Goal: Task Accomplishment & Management: Complete application form

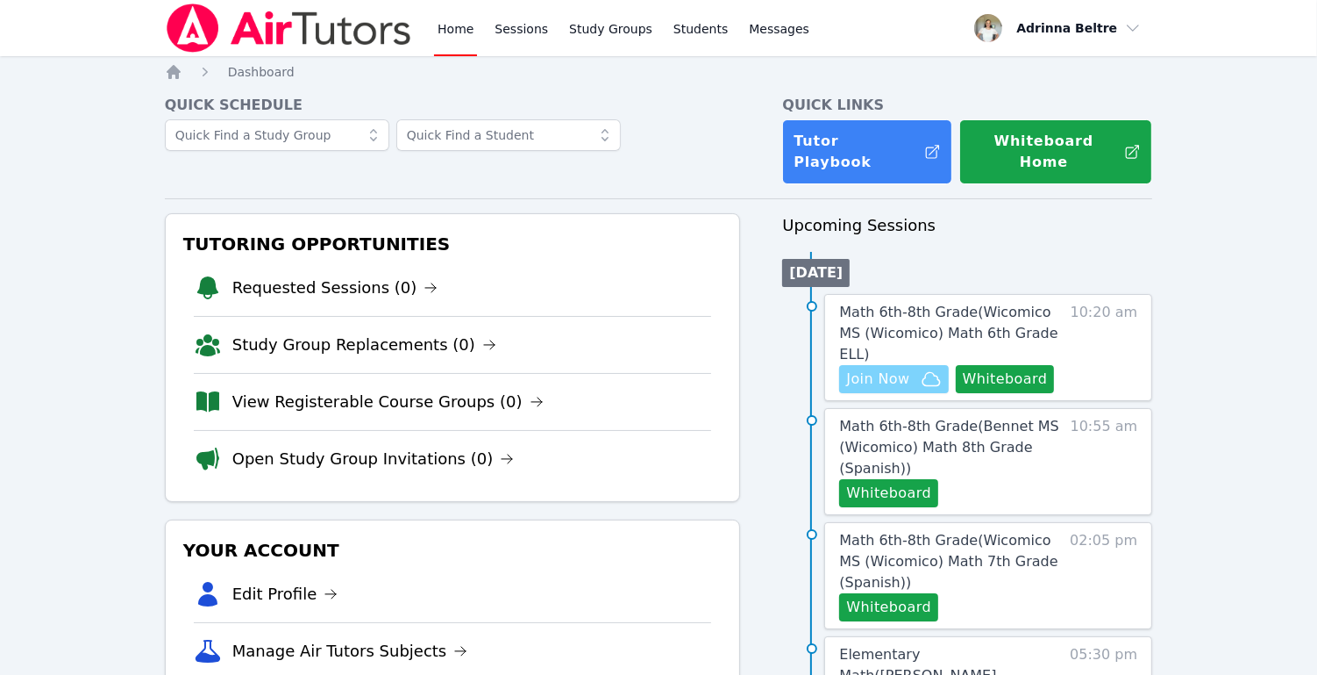
click at [881, 368] on span "Join Now" at bounding box center [877, 378] width 63 height 21
click at [913, 479] on button "Whiteboard" at bounding box center [888, 493] width 99 height 28
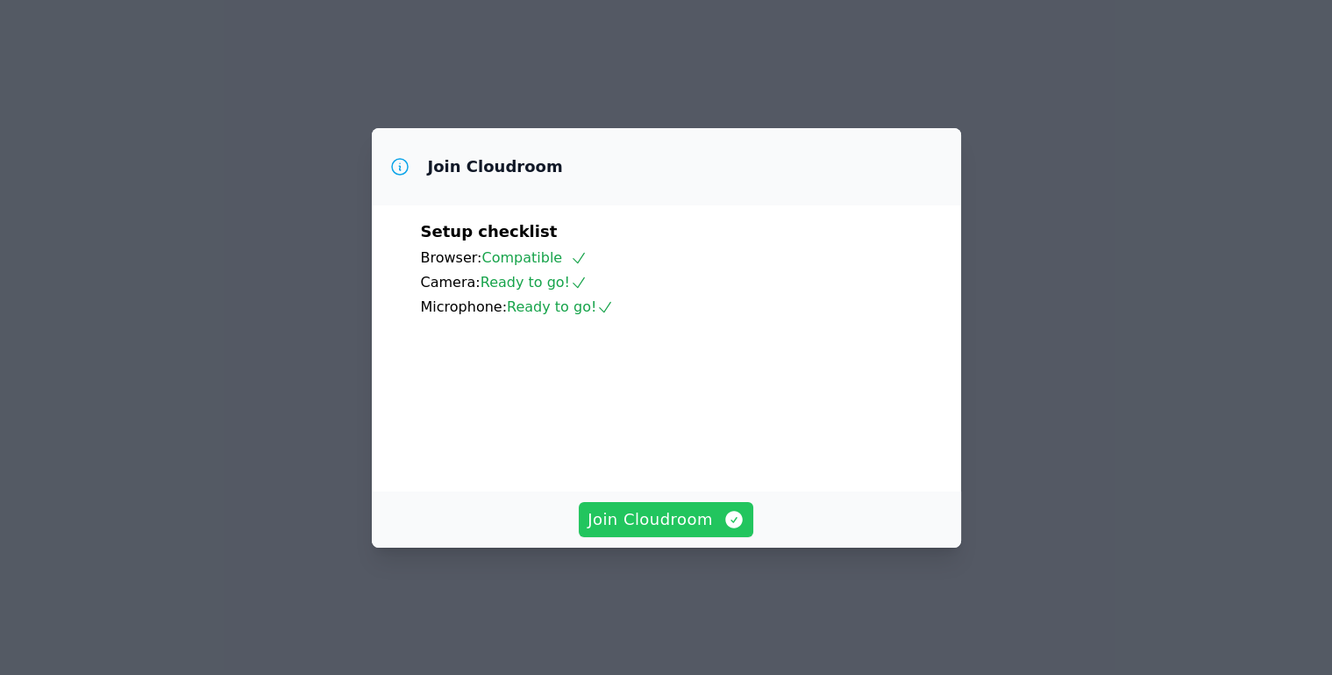
click at [640, 532] on span "Join Cloudroom" at bounding box center [666, 519] width 157 height 25
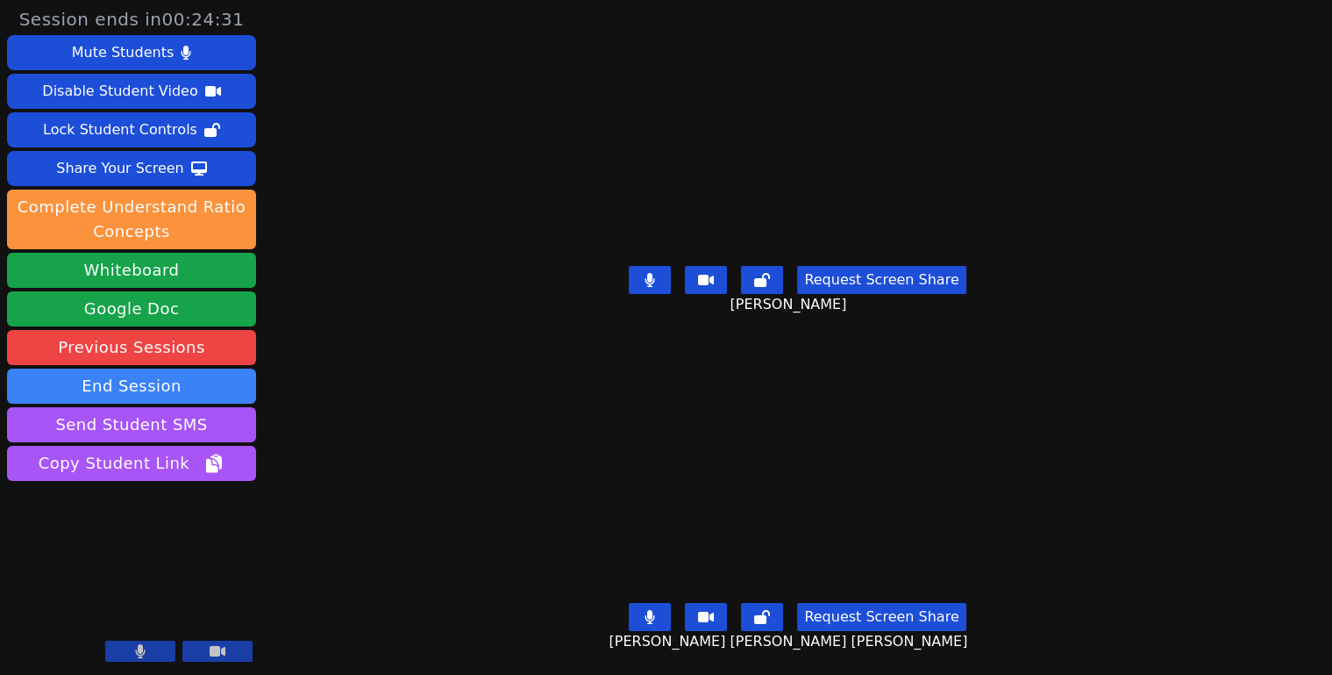
click at [639, 603] on button at bounding box center [650, 617] width 42 height 28
click at [667, 273] on button at bounding box center [650, 280] width 42 height 28
click at [659, 611] on button at bounding box center [650, 617] width 42 height 28
click at [655, 612] on button at bounding box center [650, 617] width 42 height 28
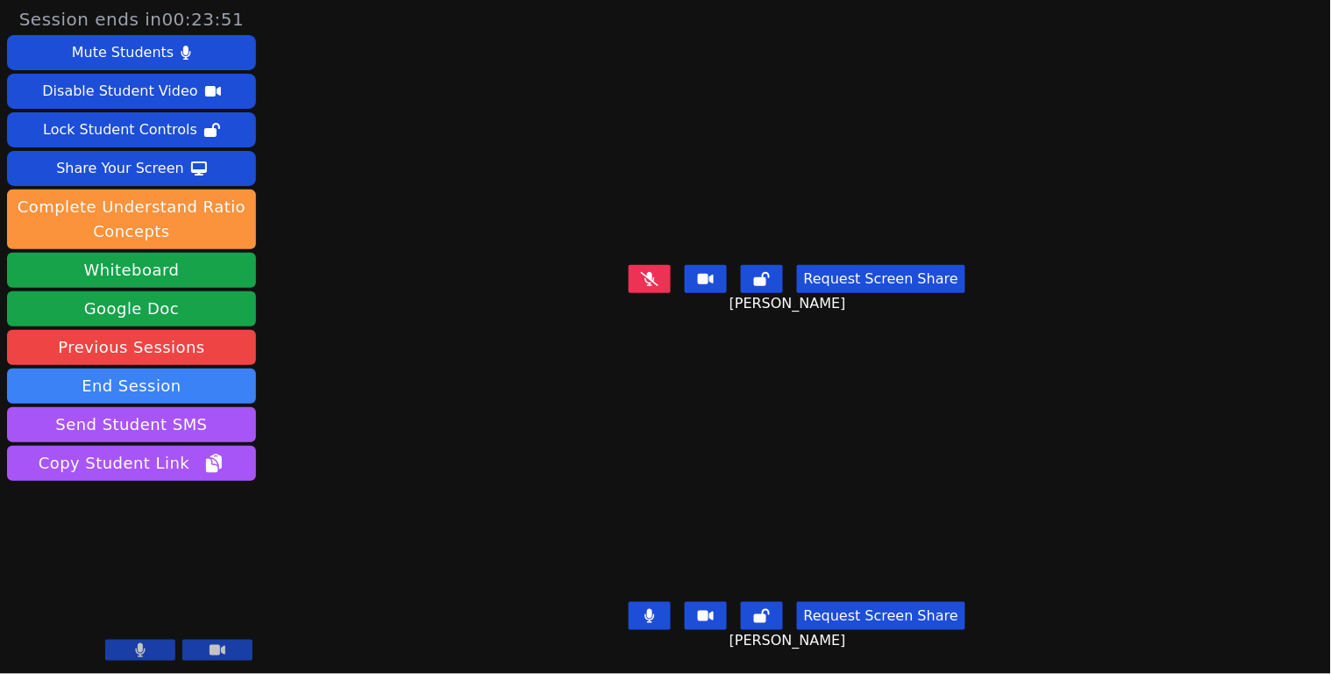
click at [637, 602] on button at bounding box center [650, 616] width 42 height 28
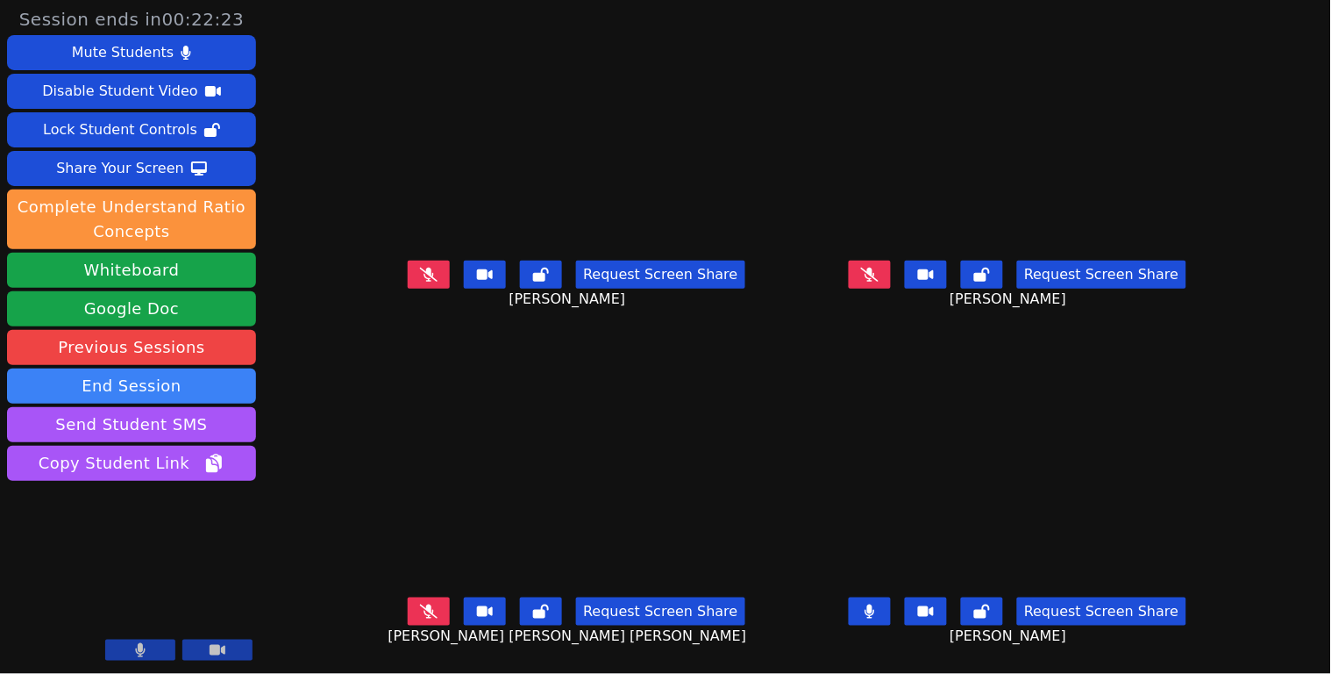
click at [891, 616] on button at bounding box center [870, 611] width 42 height 28
click at [418, 614] on button at bounding box center [429, 611] width 42 height 28
click at [425, 615] on icon at bounding box center [430, 611] width 10 height 14
click at [424, 615] on icon at bounding box center [429, 611] width 11 height 14
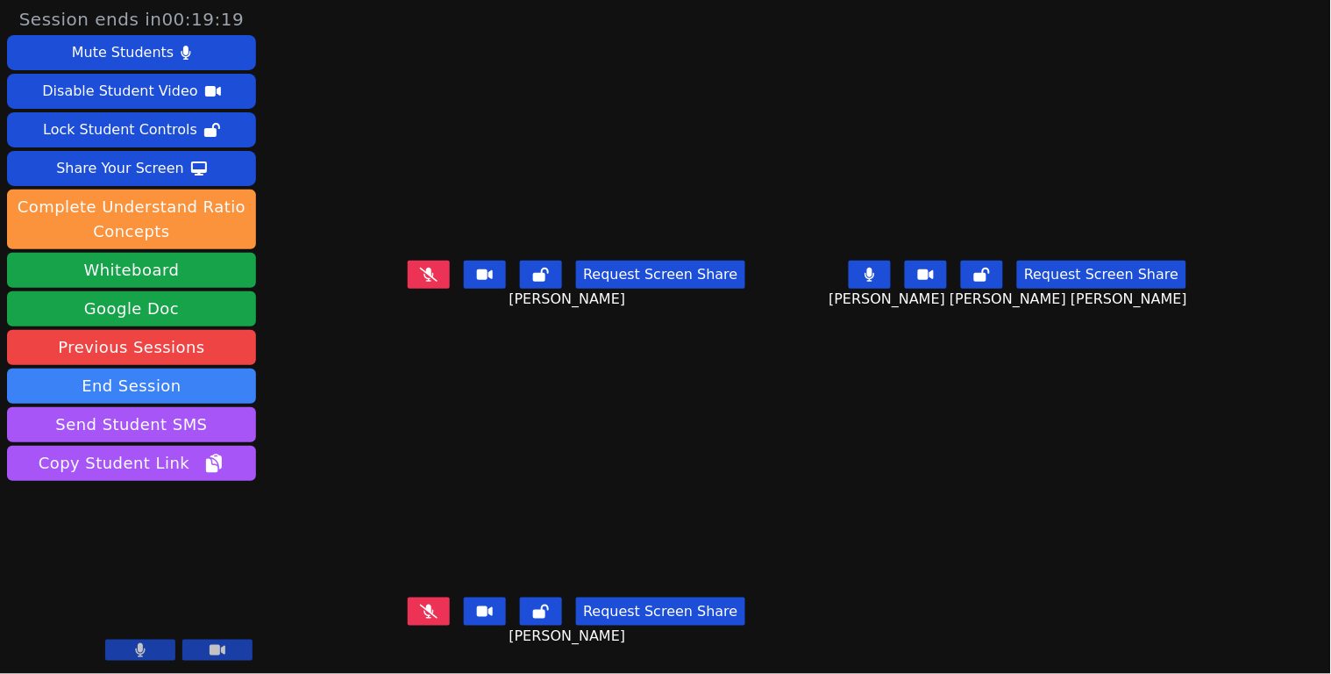
click at [875, 282] on icon at bounding box center [870, 275] width 11 height 14
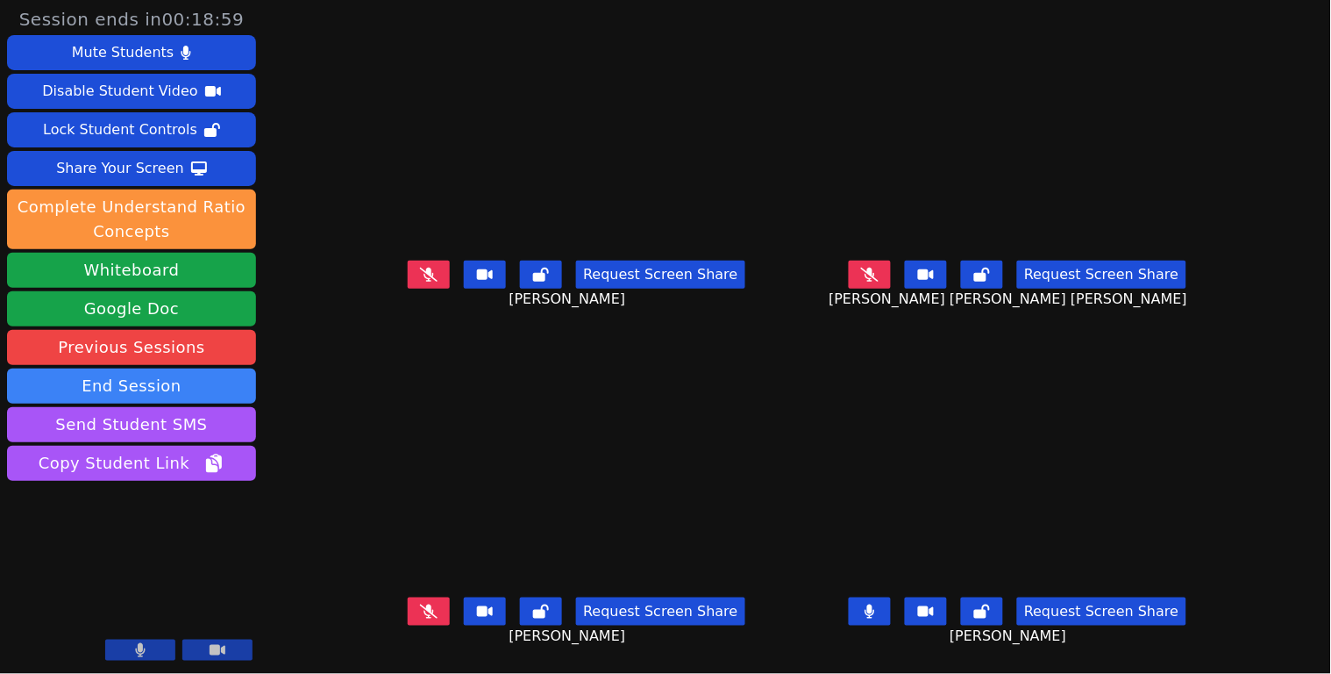
click at [886, 621] on button at bounding box center [870, 611] width 42 height 28
click at [886, 620] on button at bounding box center [870, 611] width 42 height 28
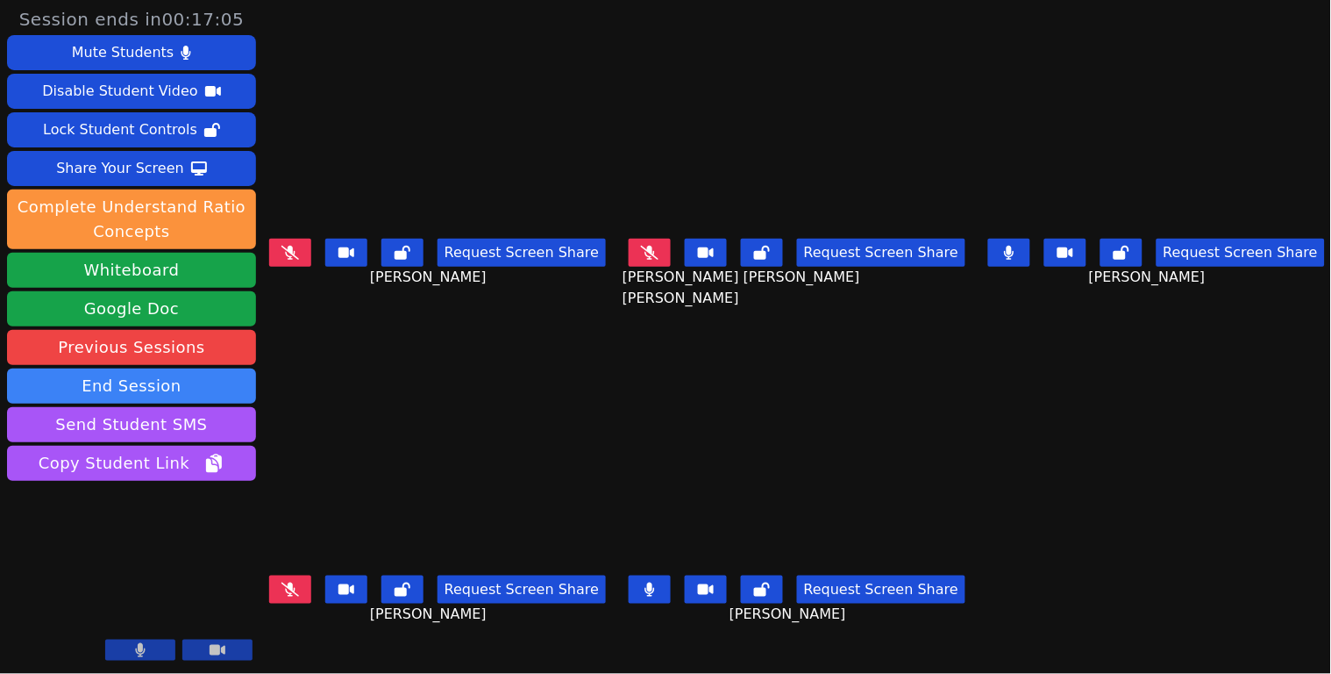
click at [645, 582] on icon at bounding box center [650, 589] width 11 height 14
click at [656, 582] on icon at bounding box center [650, 589] width 18 height 14
click at [657, 582] on icon at bounding box center [650, 589] width 18 height 14
click at [645, 582] on icon at bounding box center [650, 589] width 11 height 14
click at [646, 246] on icon at bounding box center [650, 253] width 10 height 14
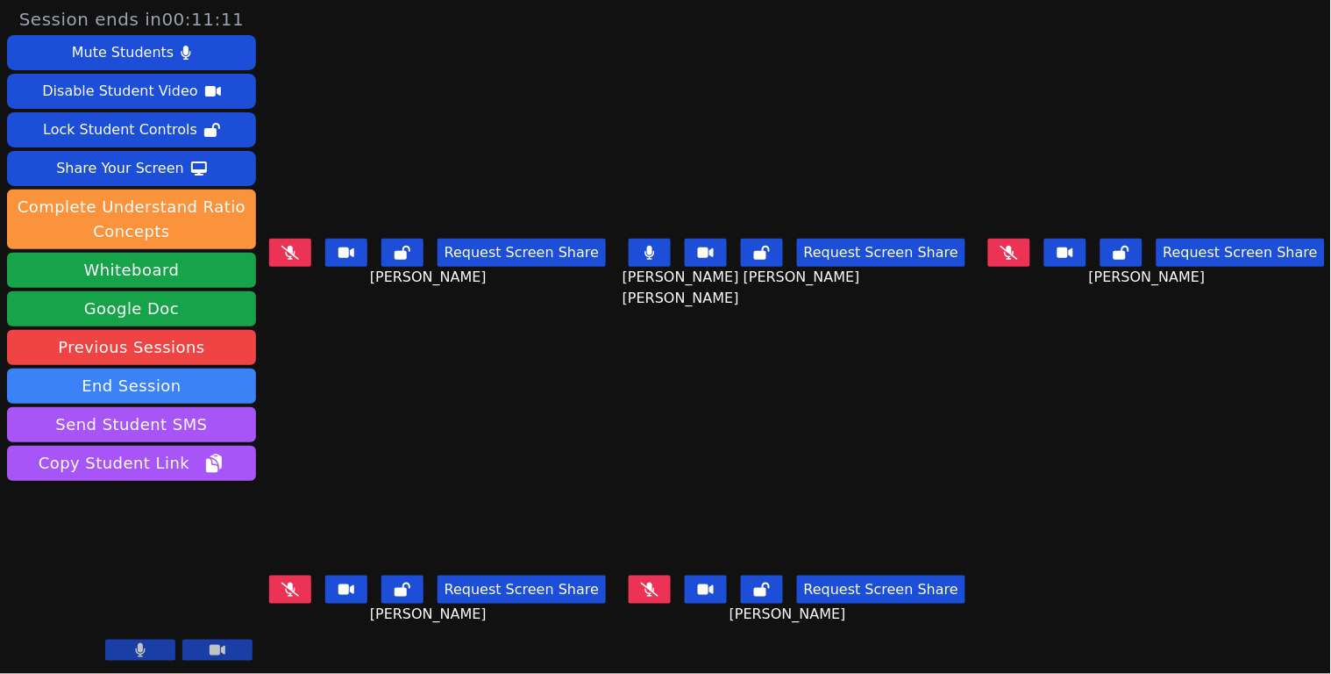
click at [646, 246] on icon at bounding box center [650, 253] width 10 height 14
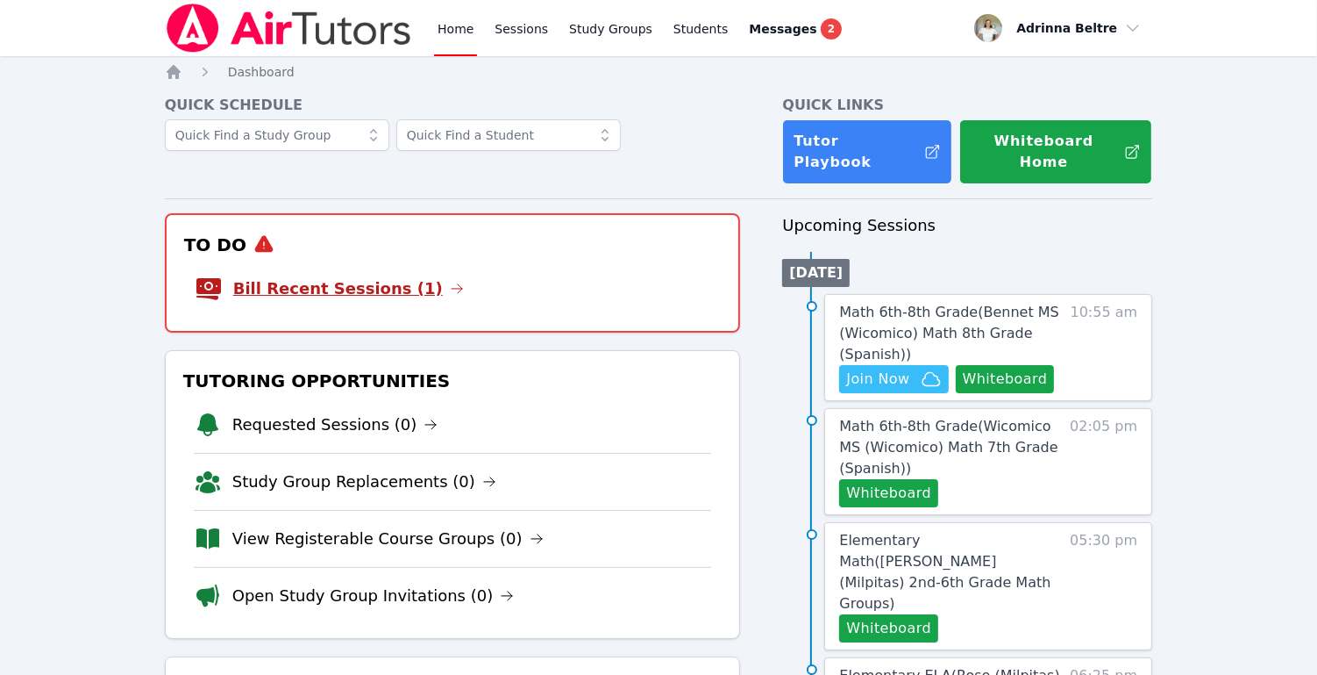
click at [380, 276] on link "Bill Recent Sessions (1)" at bounding box center [348, 288] width 231 height 25
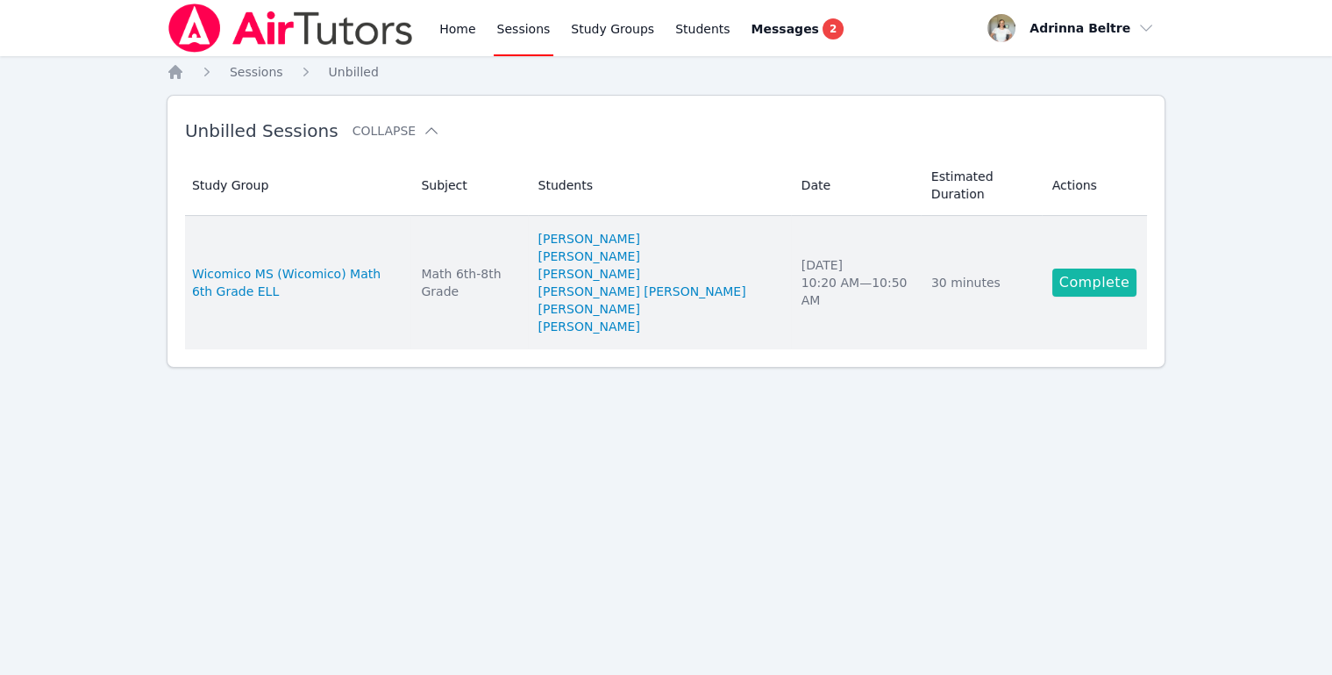
click at [1104, 280] on link "Complete" at bounding box center [1095, 282] width 84 height 28
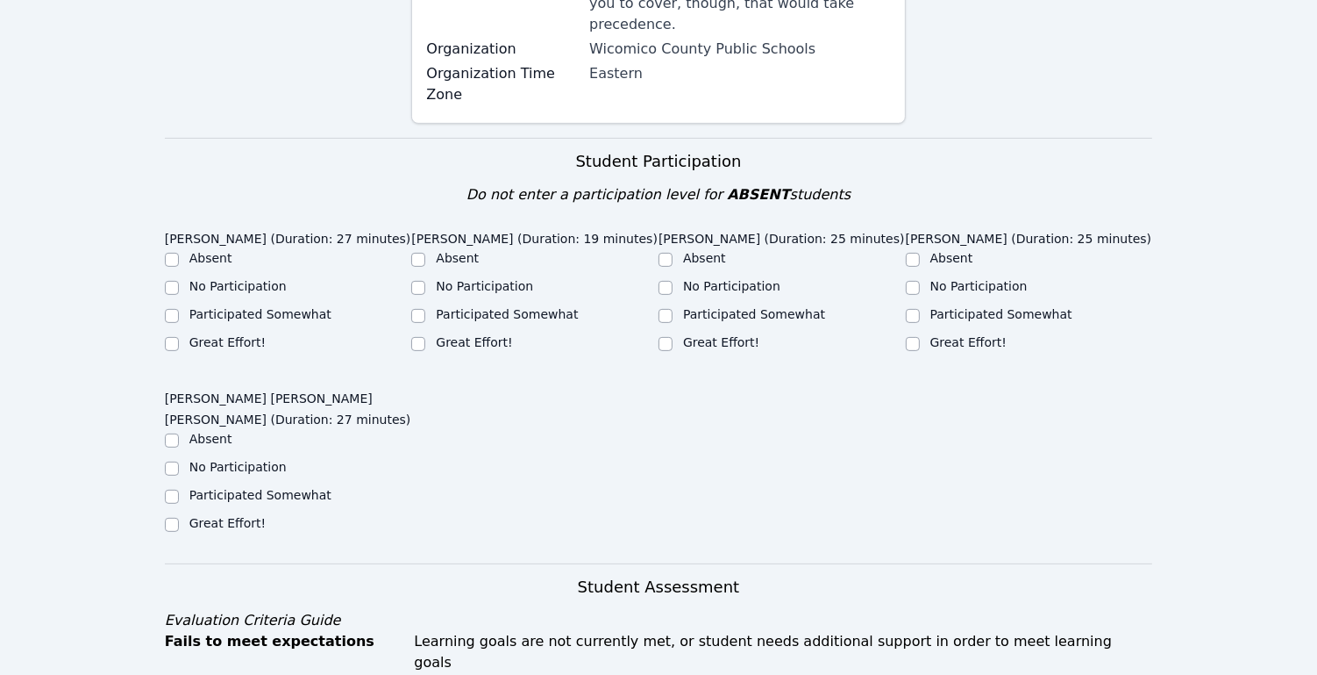
scroll to position [491, 0]
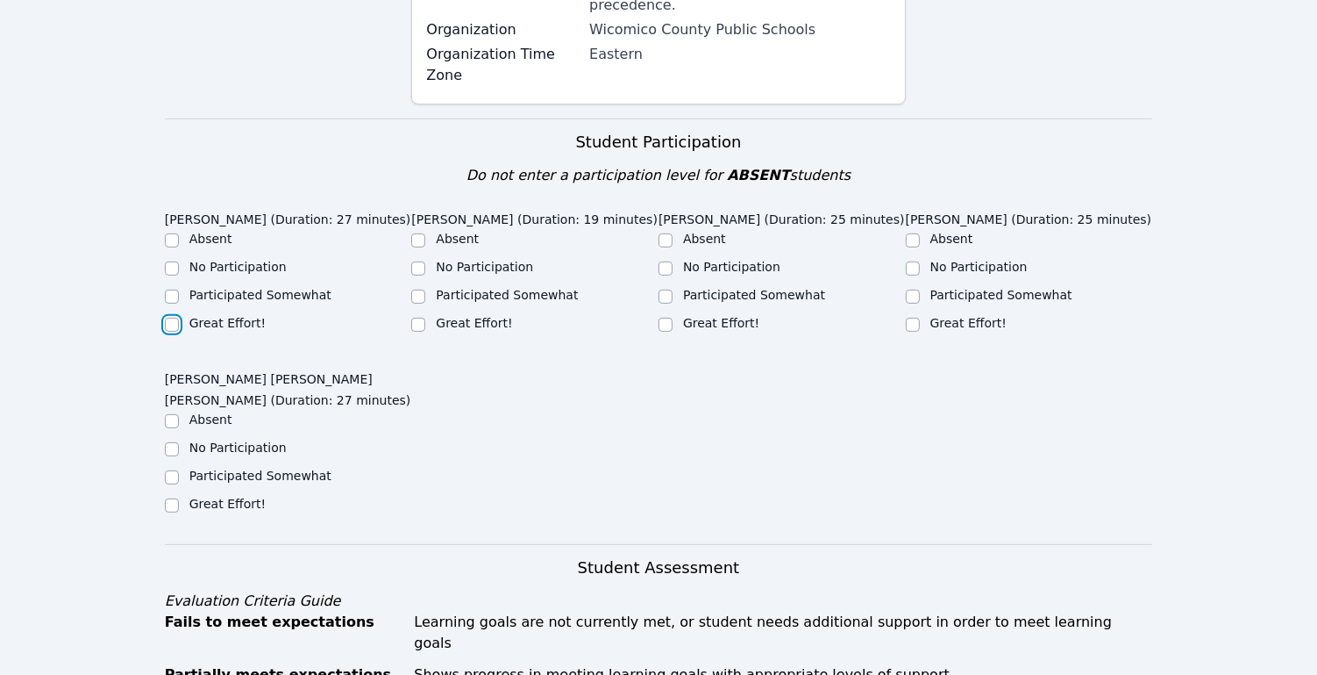
click at [175, 318] on input "Great Effort!" at bounding box center [172, 325] width 14 height 14
checkbox input "true"
click at [424, 318] on input "Great Effort!" at bounding box center [418, 325] width 14 height 14
checkbox input "true"
click at [670, 318] on input "Great Effort!" at bounding box center [666, 325] width 14 height 14
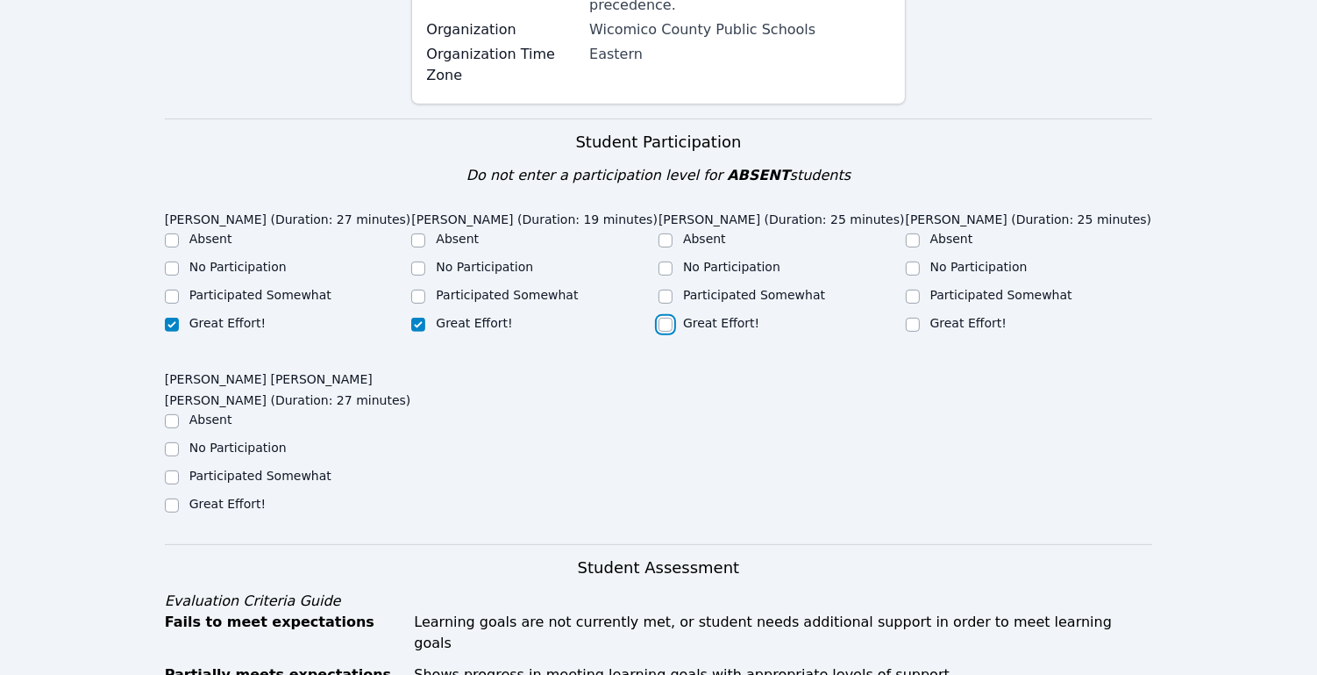
checkbox input "true"
click at [907, 318] on input "Great Effort!" at bounding box center [913, 325] width 14 height 14
checkbox input "true"
click at [171, 498] on input "Great Effort!" at bounding box center [172, 505] width 14 height 14
checkbox input "true"
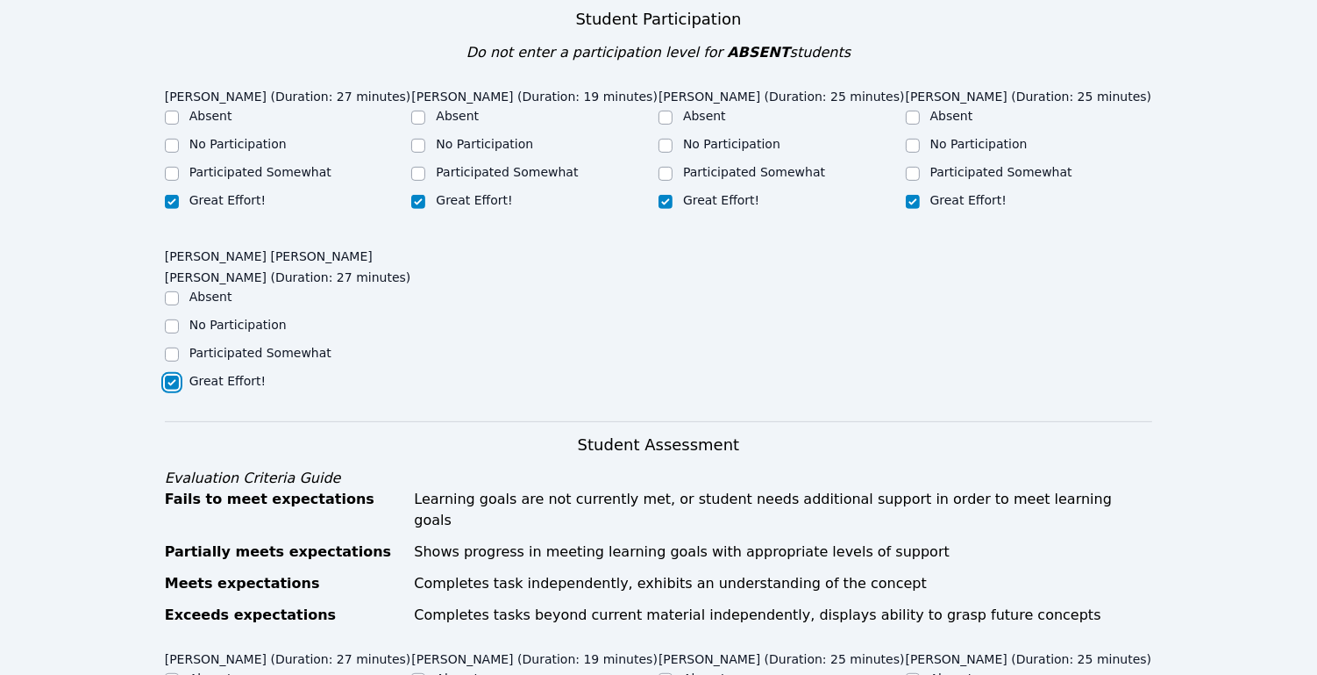
scroll to position [942, 0]
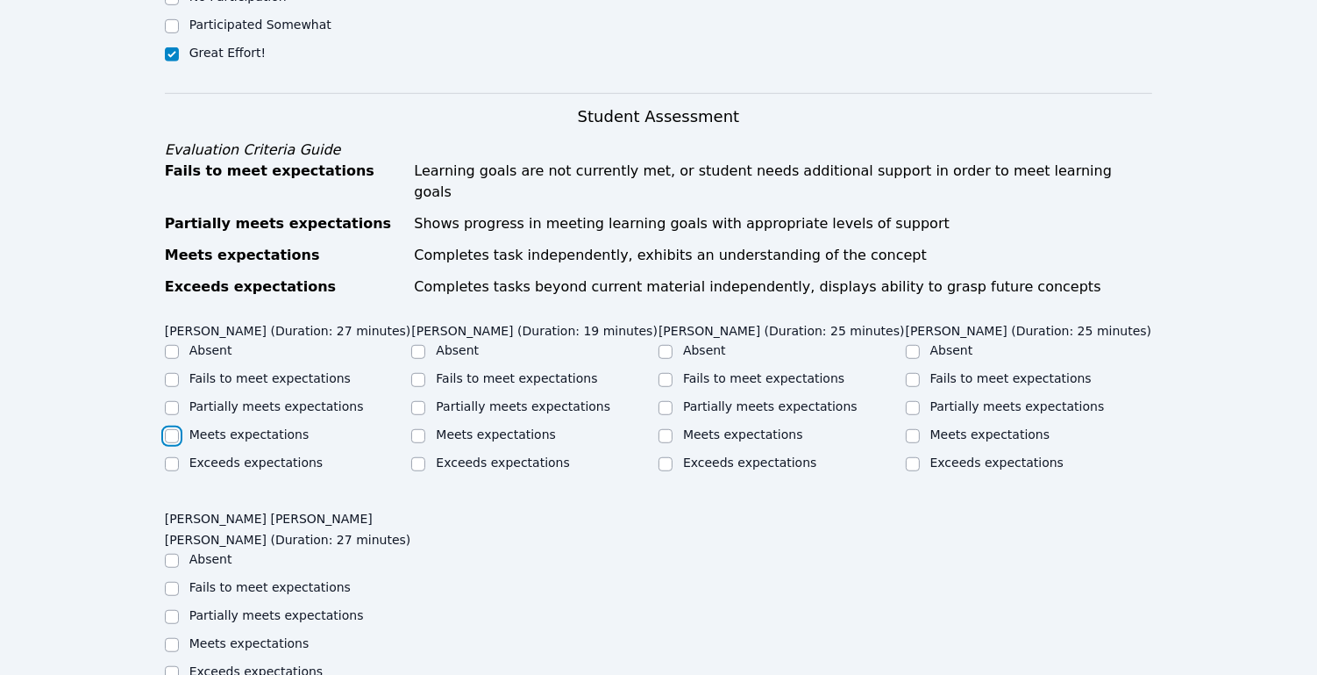
click at [175, 429] on input "Meets expectations" at bounding box center [172, 436] width 14 height 14
checkbox input "true"
click at [420, 401] on input "Partially meets expectations" at bounding box center [418, 408] width 14 height 14
checkbox input "true"
click at [669, 401] on input "Partially meets expectations" at bounding box center [666, 408] width 14 height 14
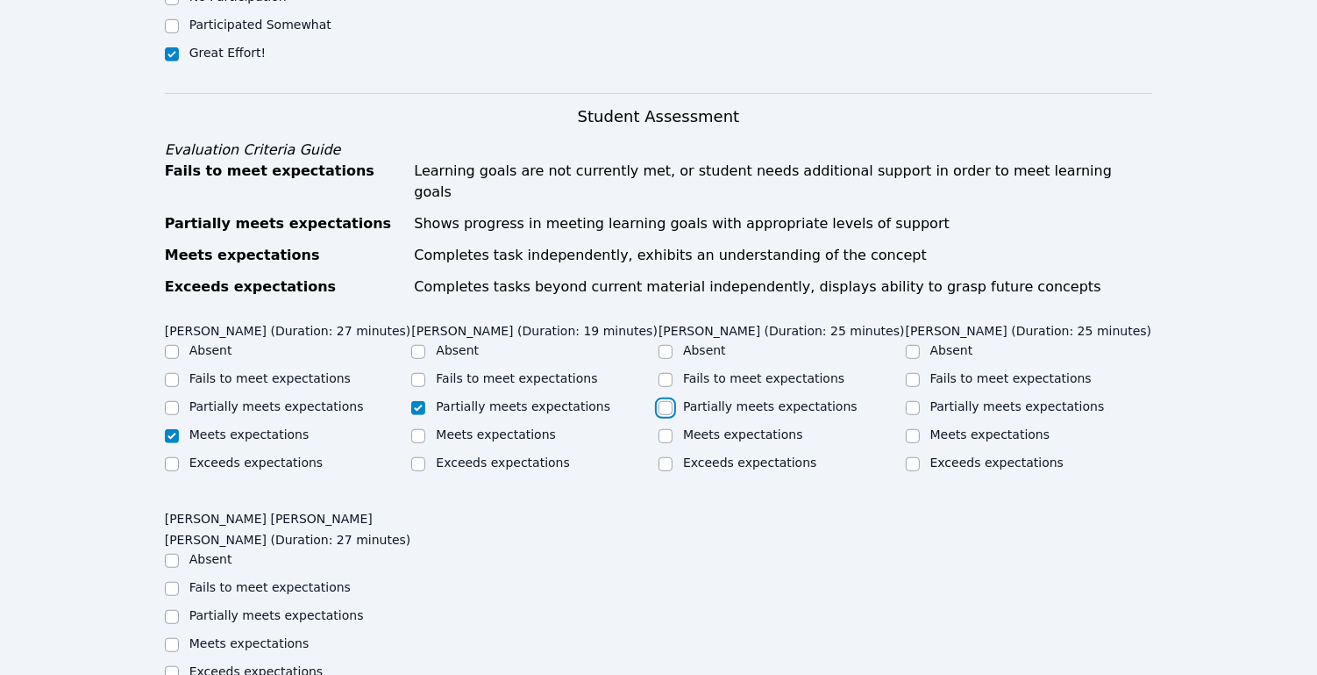
checkbox input "true"
click at [910, 401] on input "Partially meets expectations" at bounding box center [913, 408] width 14 height 14
checkbox input "true"
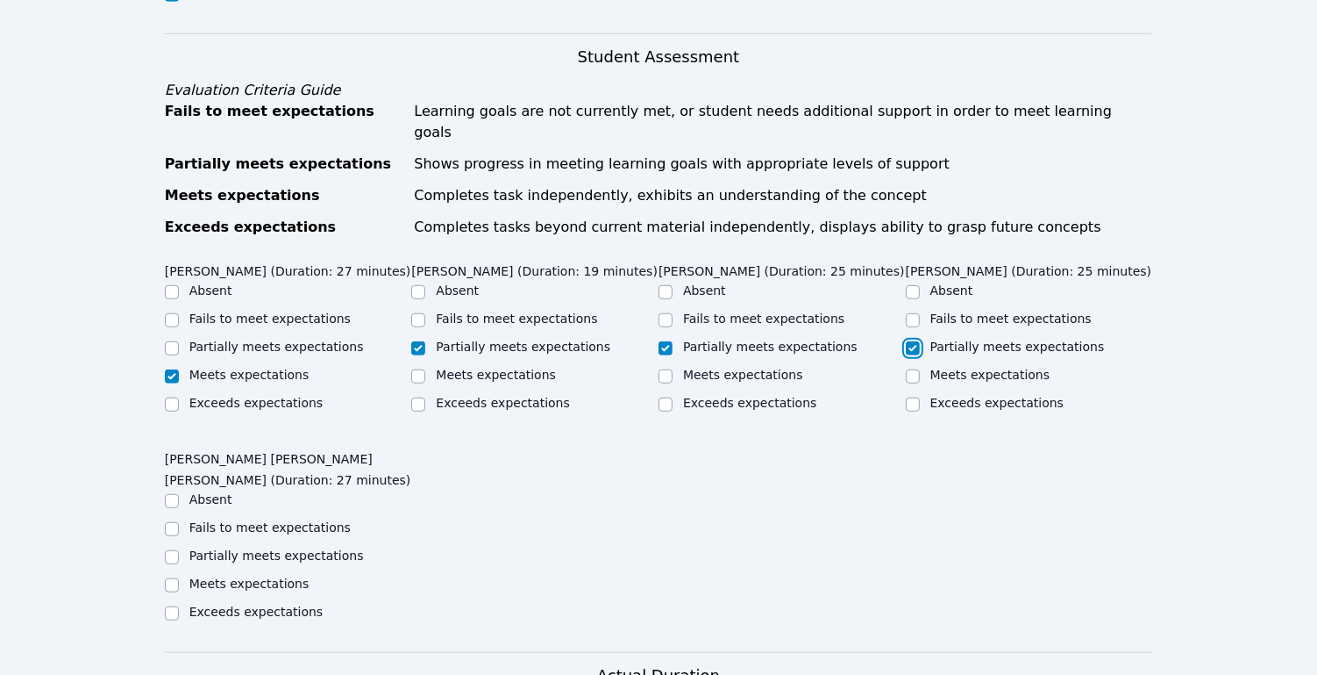
scroll to position [1367, 0]
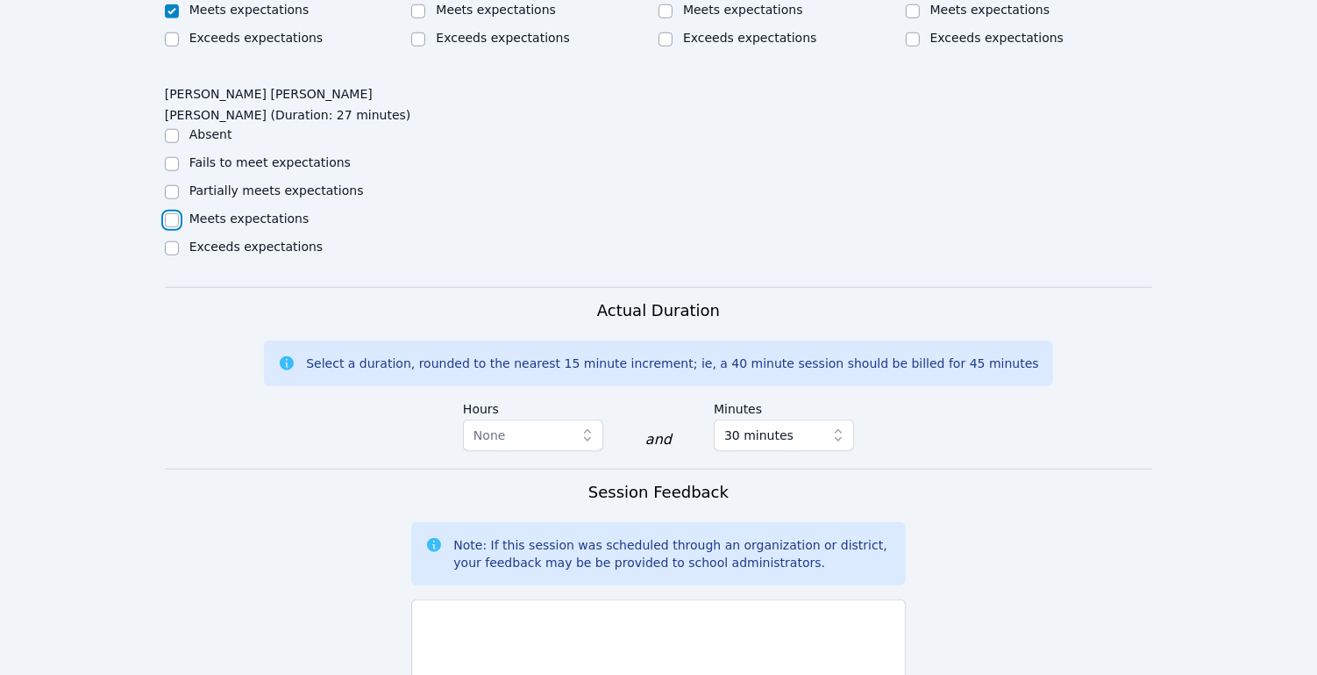
click at [170, 213] on input "Meets expectations" at bounding box center [172, 220] width 14 height 14
checkbox input "true"
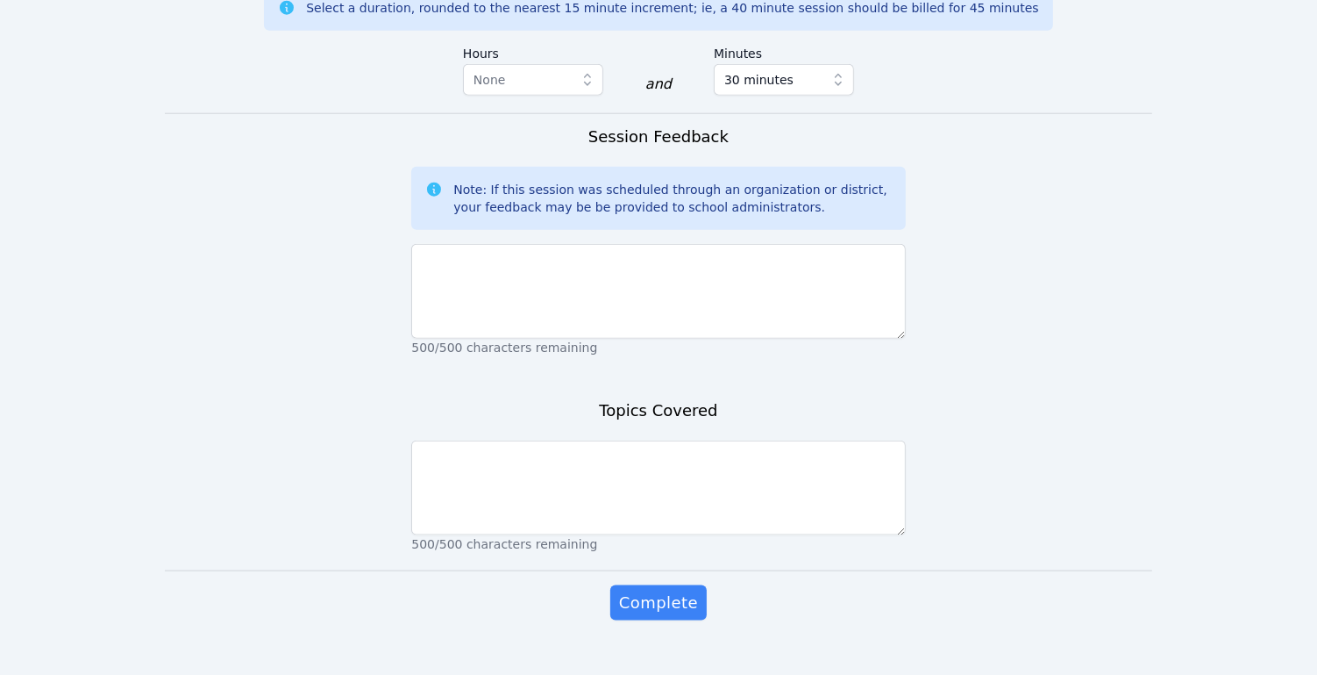
scroll to position [1726, 0]
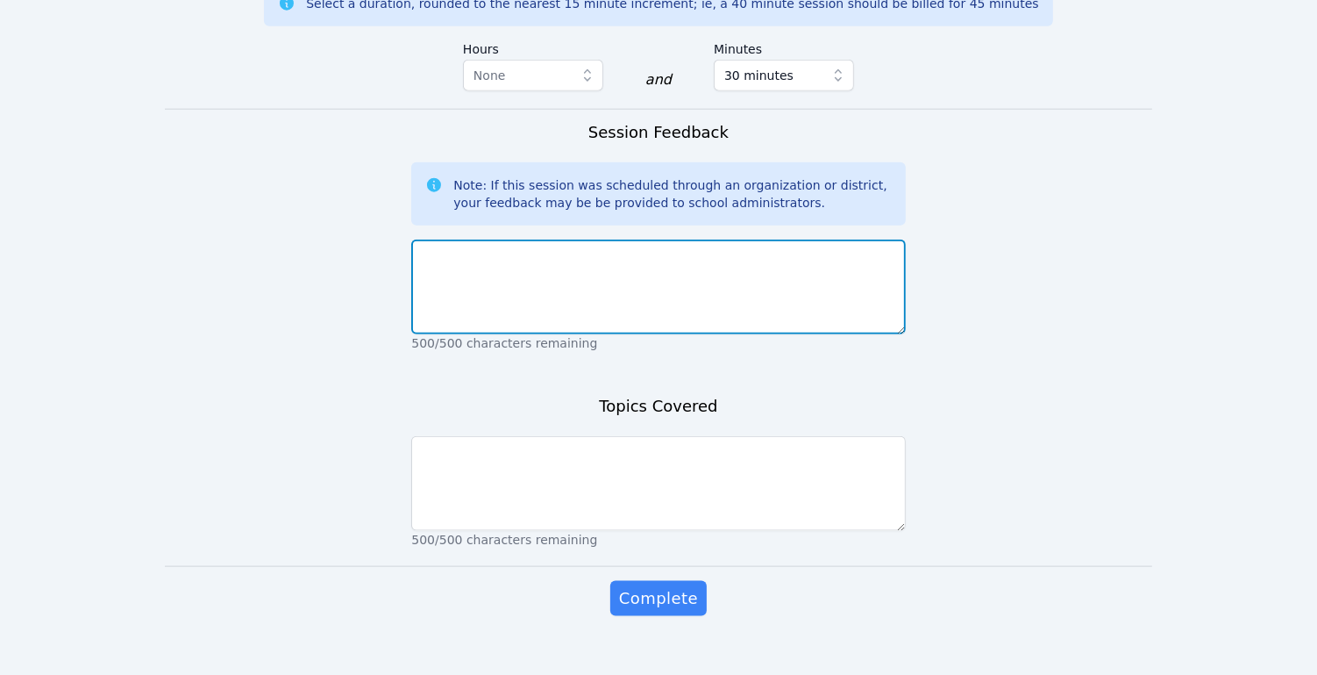
click at [574, 273] on textarea at bounding box center [658, 286] width 494 height 95
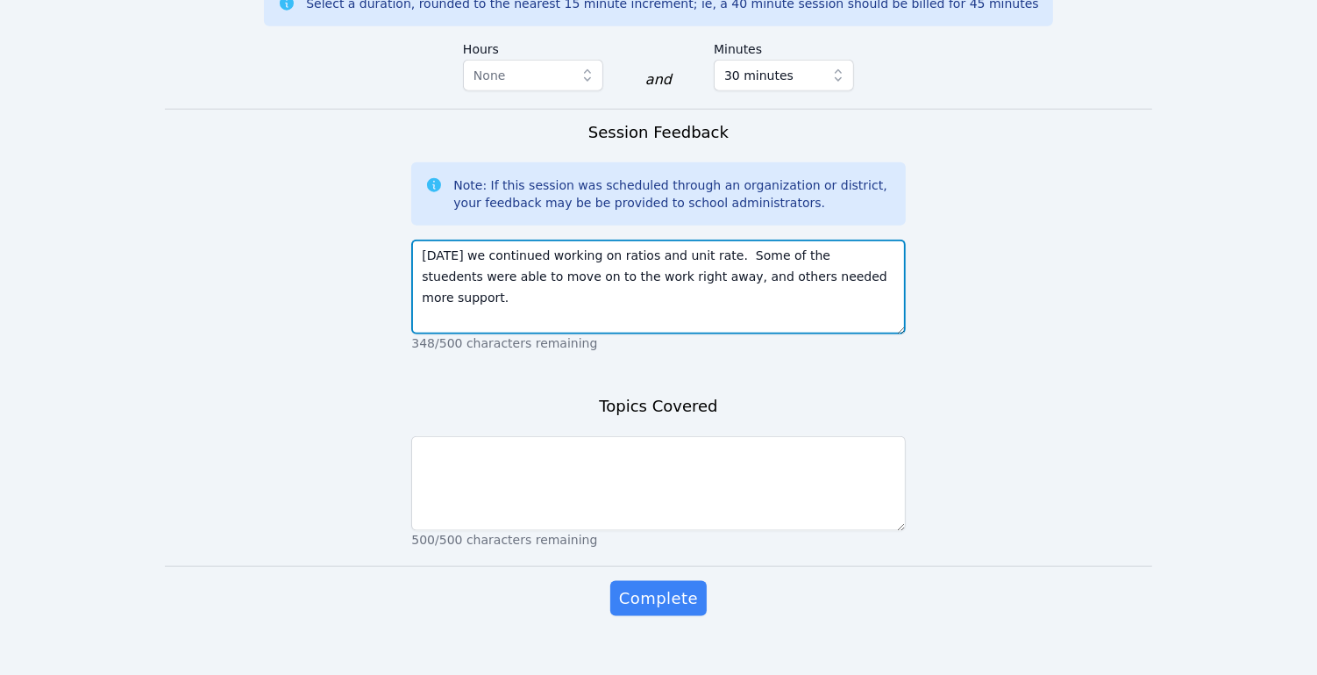
click at [554, 248] on textarea "Today we continued working on ratios and unit rate. Some of the stuedents were …" at bounding box center [658, 286] width 494 height 95
type textarea "Today we continued working on ratios and unit rate. Some of the stuedents were …"
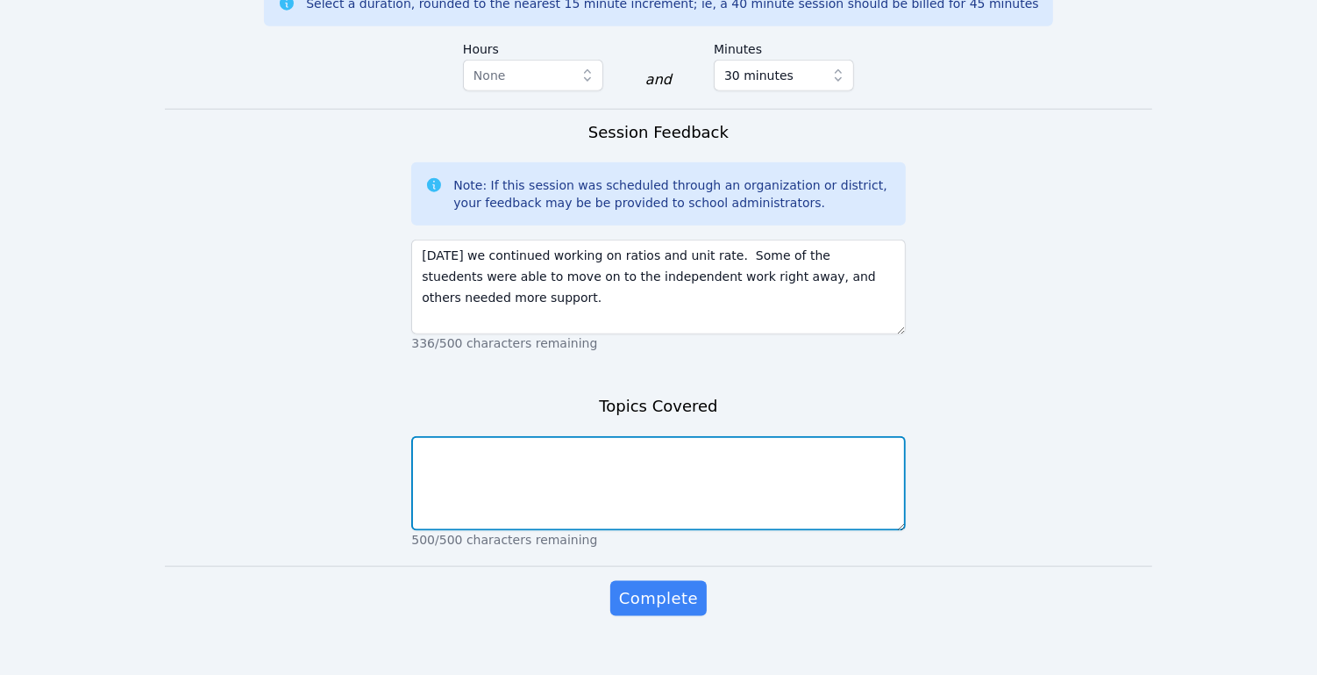
click at [592, 475] on textarea at bounding box center [658, 483] width 494 height 95
click at [442, 436] on textarea "slope, division" at bounding box center [658, 483] width 494 height 95
type textarea "ratios, division"
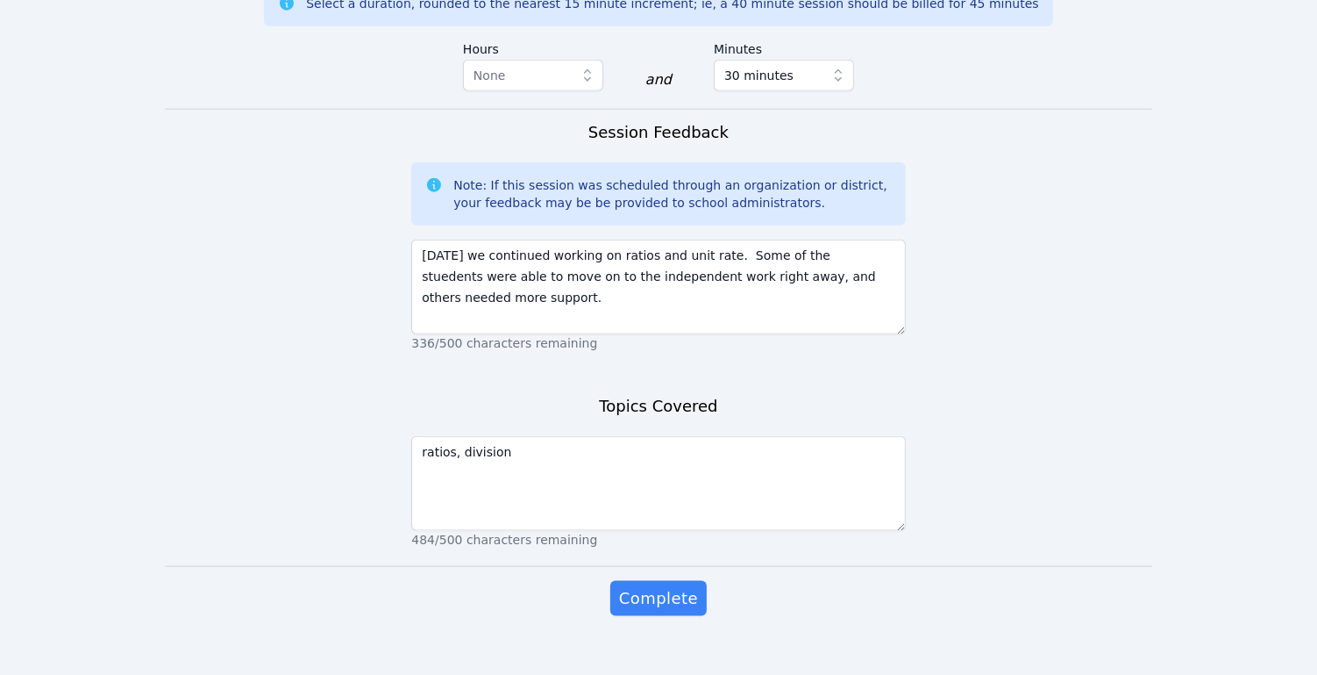
click at [653, 581] on button "Complete" at bounding box center [658, 598] width 96 height 35
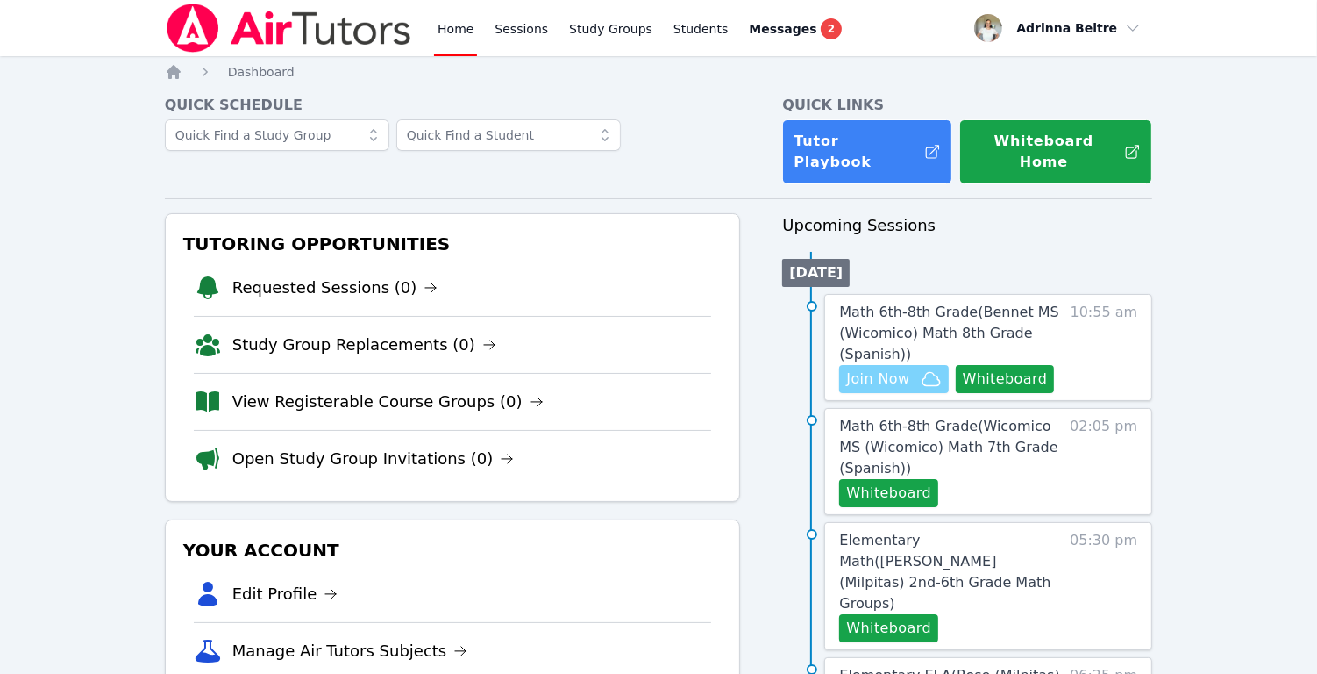
click at [892, 368] on span "Join Now" at bounding box center [877, 378] width 63 height 21
click at [787, 34] on span "Messages" at bounding box center [783, 29] width 68 height 18
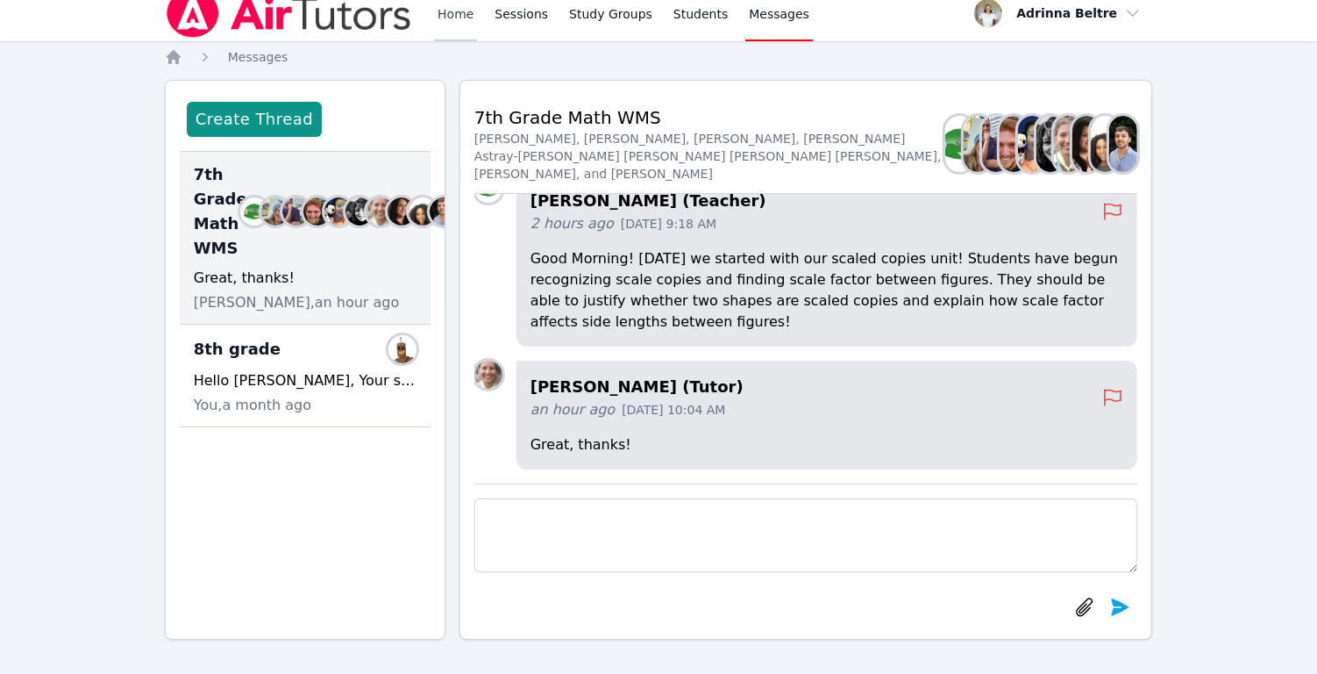
click at [462, 13] on link "Home" at bounding box center [455, 13] width 43 height 56
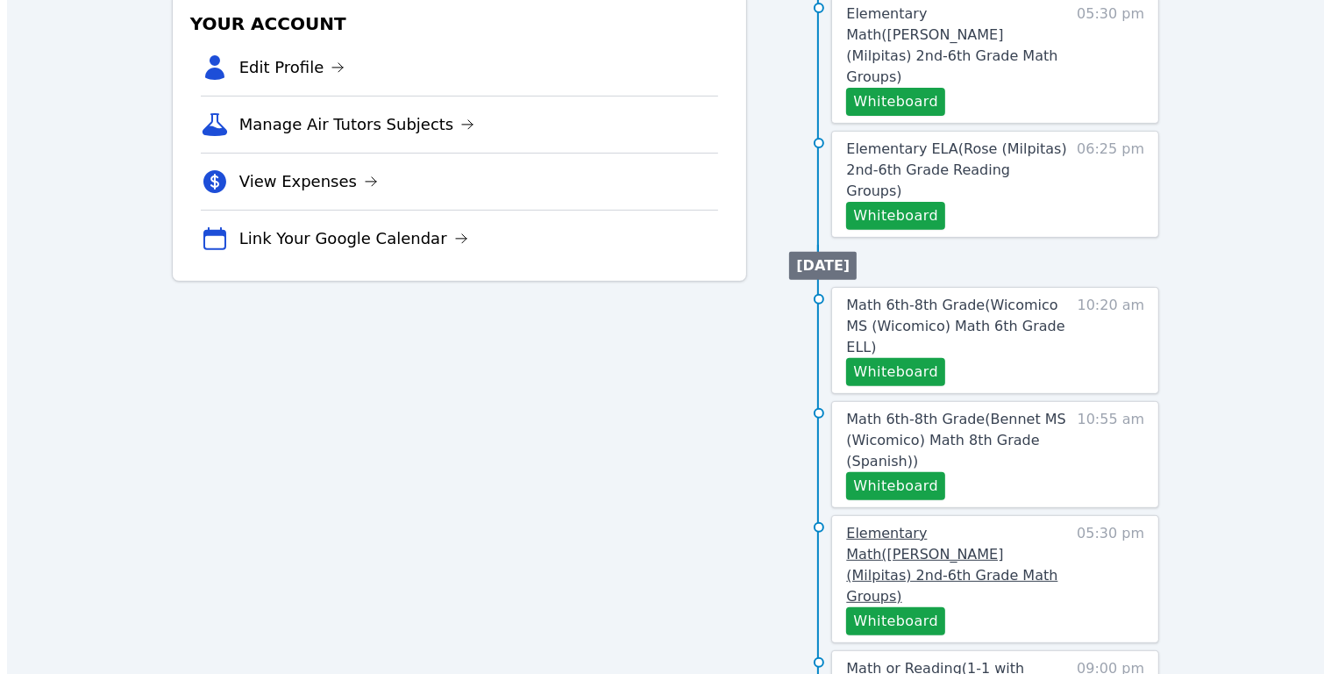
scroll to position [527, 0]
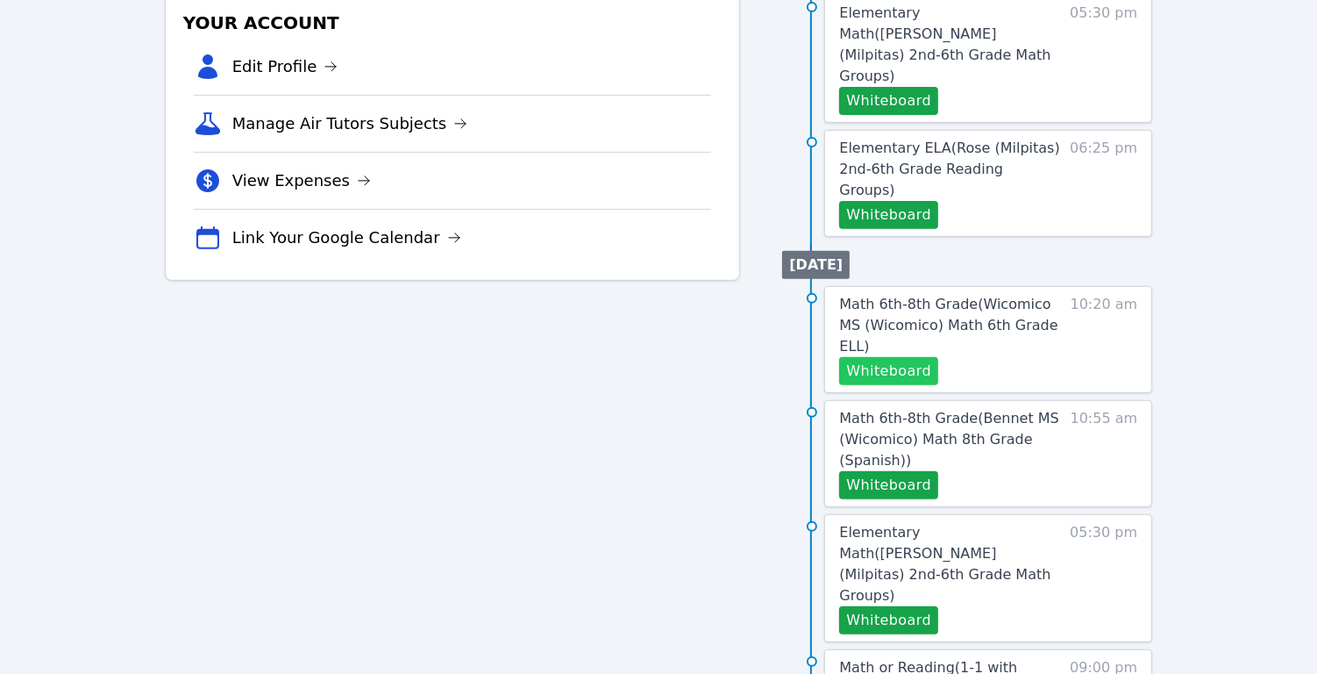
click at [910, 357] on button "Whiteboard" at bounding box center [888, 371] width 99 height 28
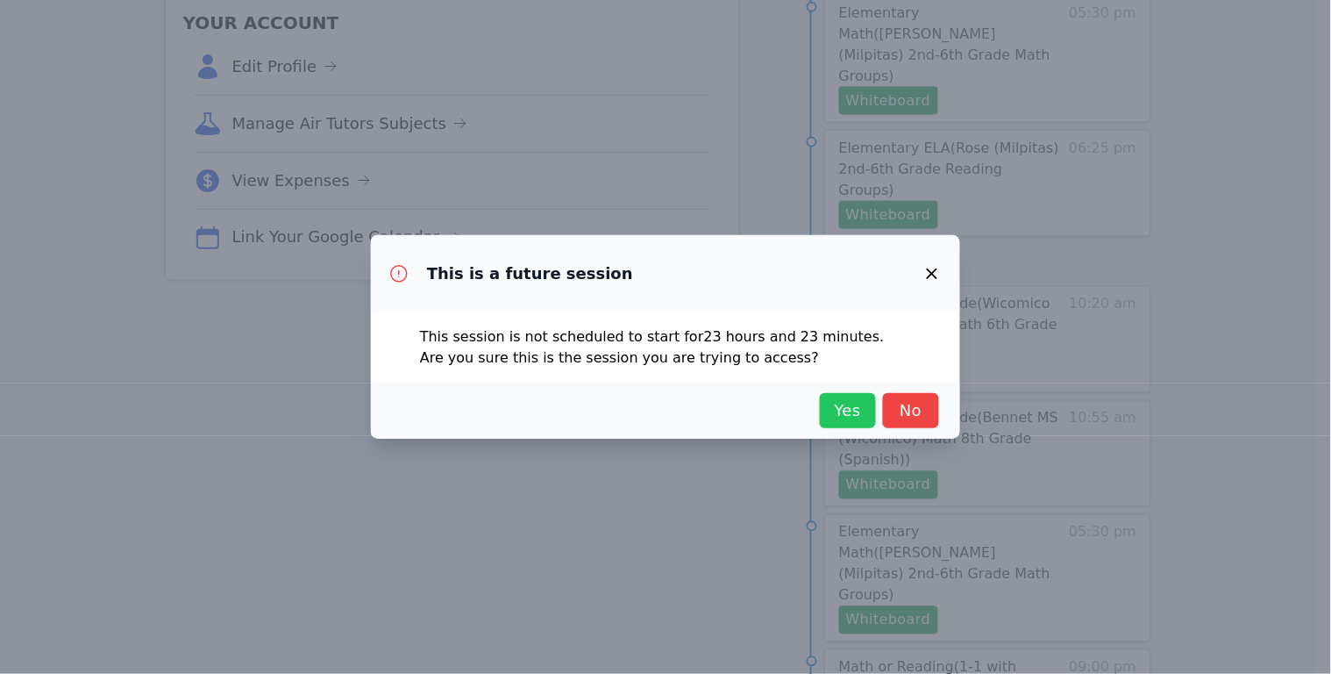
click at [835, 422] on span "Yes" at bounding box center [848, 410] width 39 height 25
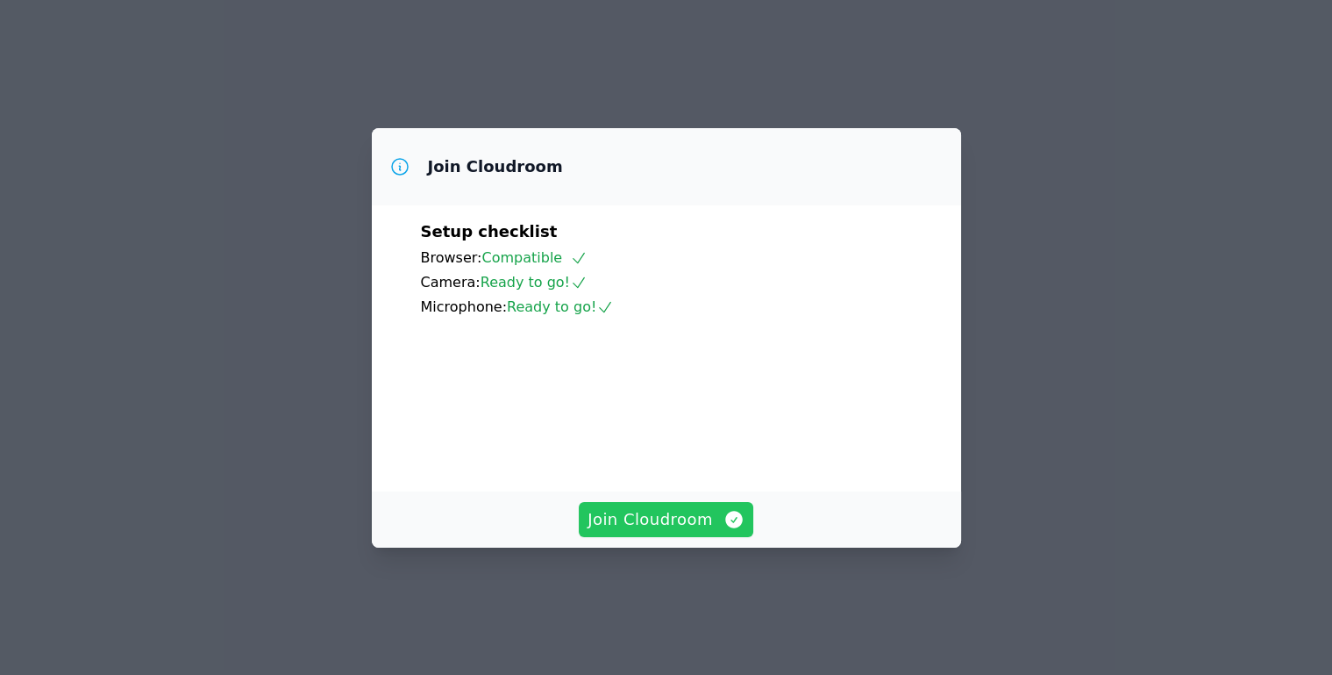
click at [664, 532] on span "Join Cloudroom" at bounding box center [666, 519] width 157 height 25
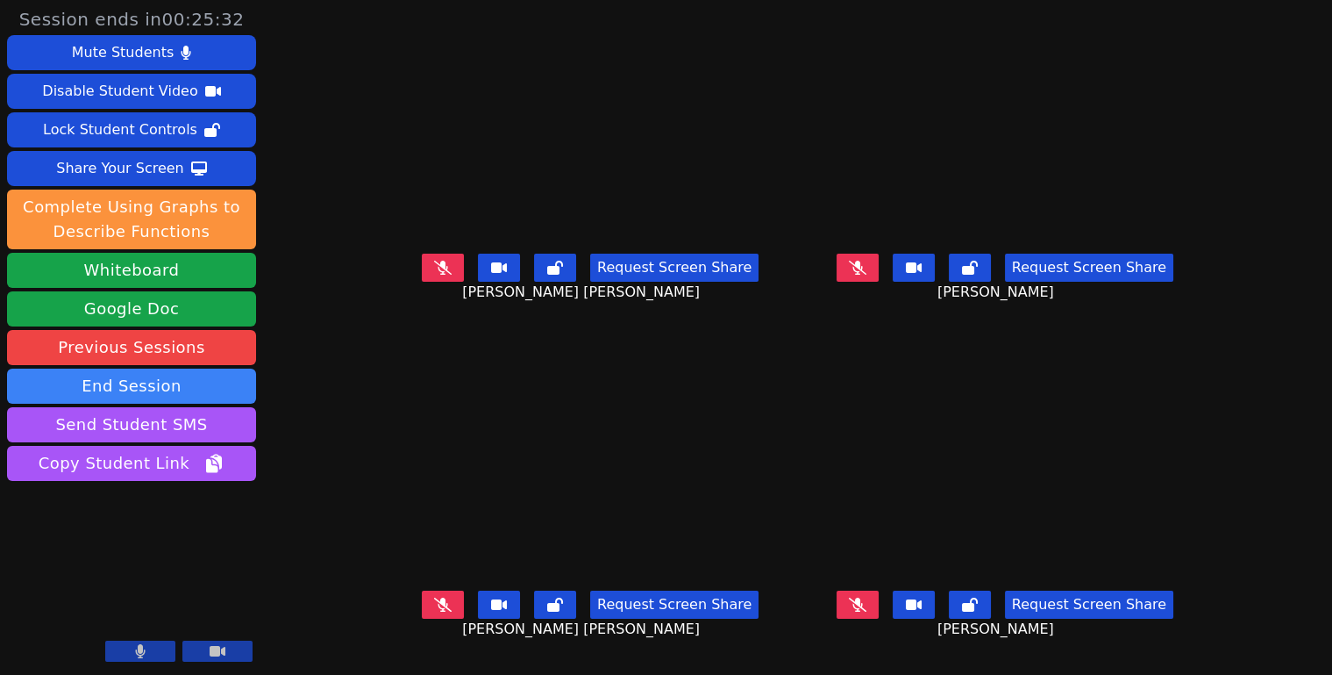
click at [867, 609] on icon at bounding box center [858, 604] width 18 height 14
click at [422, 282] on button at bounding box center [443, 267] width 42 height 28
click at [438, 275] on icon at bounding box center [443, 268] width 10 height 14
click at [879, 610] on button at bounding box center [858, 604] width 42 height 28
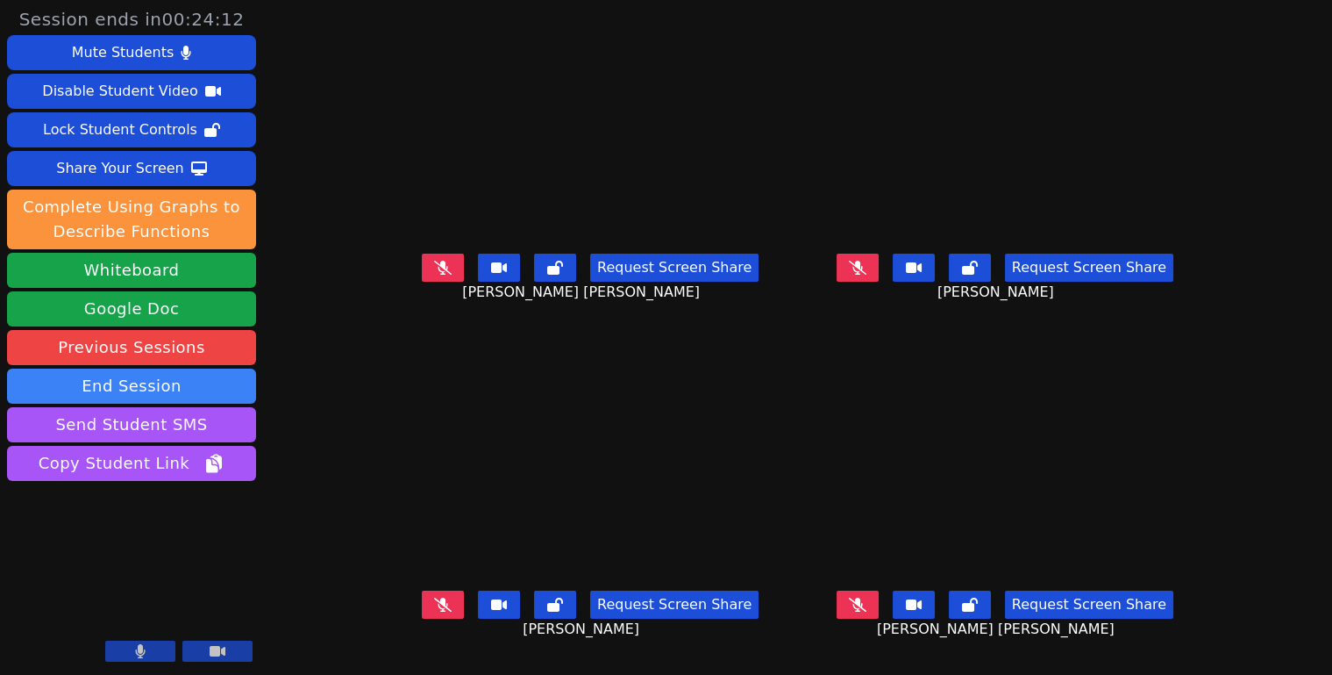
click at [879, 617] on button at bounding box center [858, 604] width 42 height 28
click at [888, 290] on div "Request Screen Share Salomon Manrique-Hernandez" at bounding box center [1004, 281] width 401 height 70
click at [879, 282] on button at bounding box center [858, 267] width 42 height 28
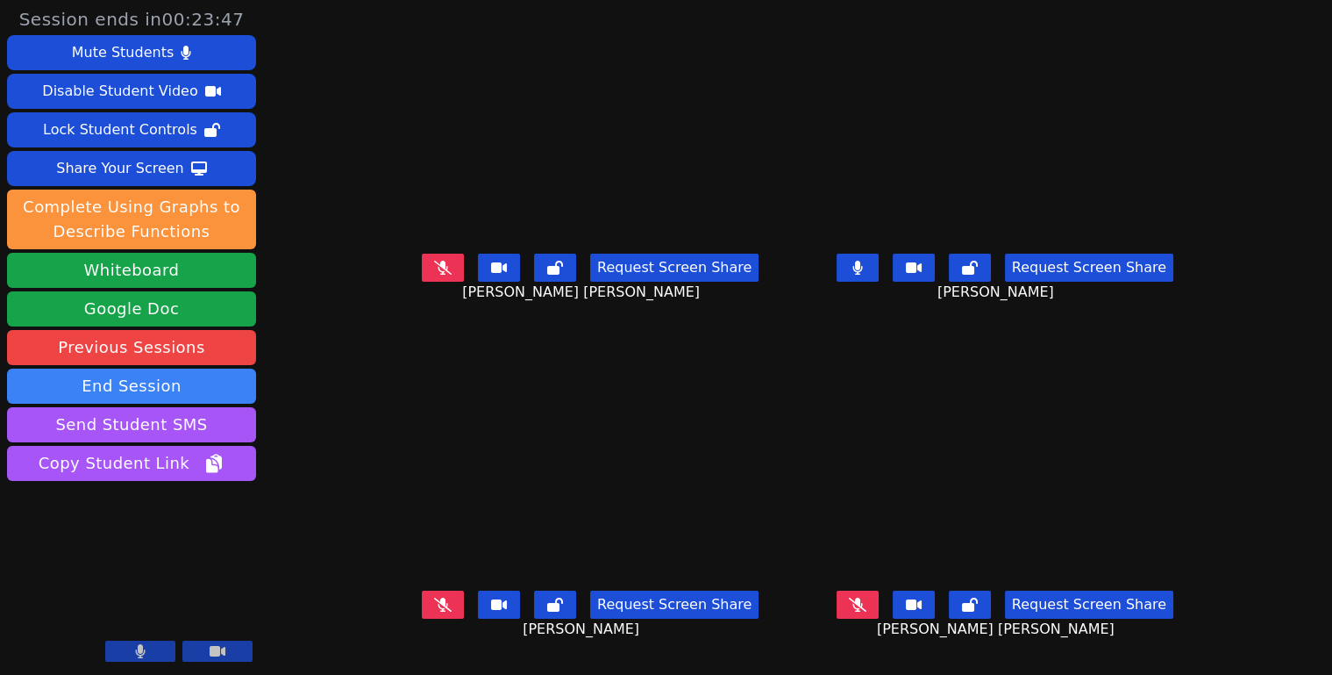
click at [879, 280] on button at bounding box center [858, 267] width 42 height 28
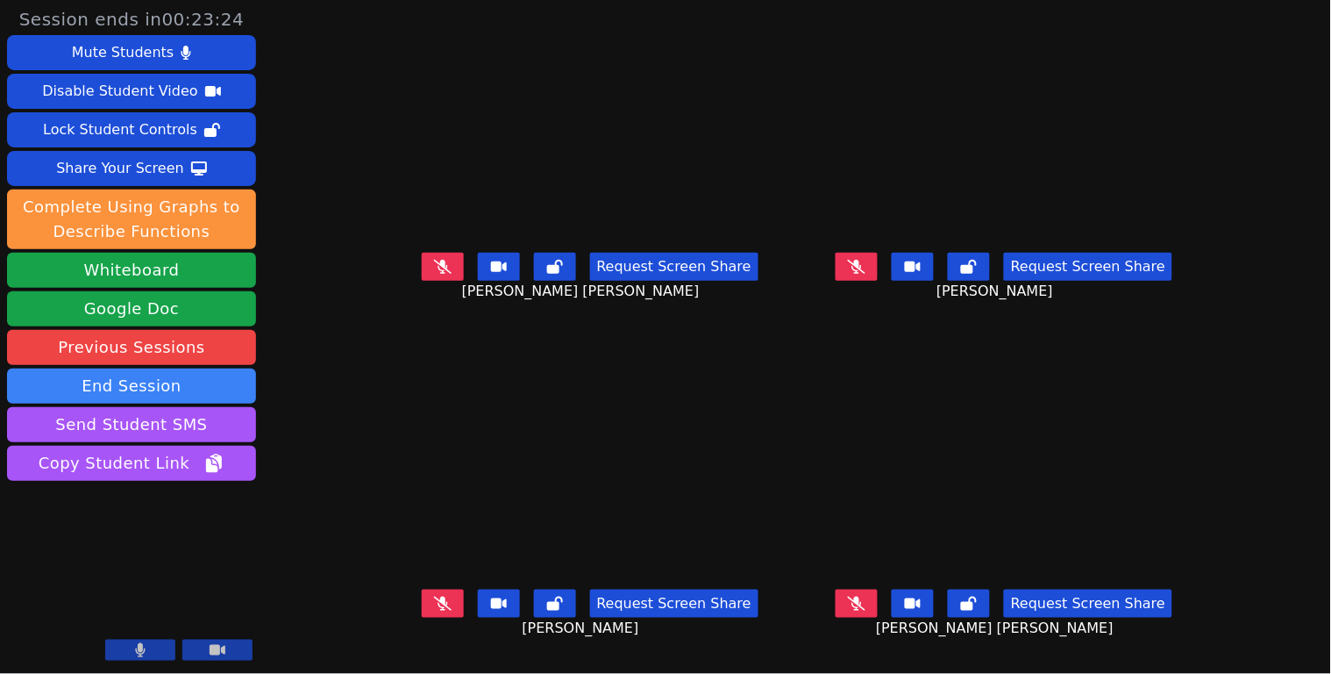
click at [878, 607] on button at bounding box center [857, 603] width 42 height 28
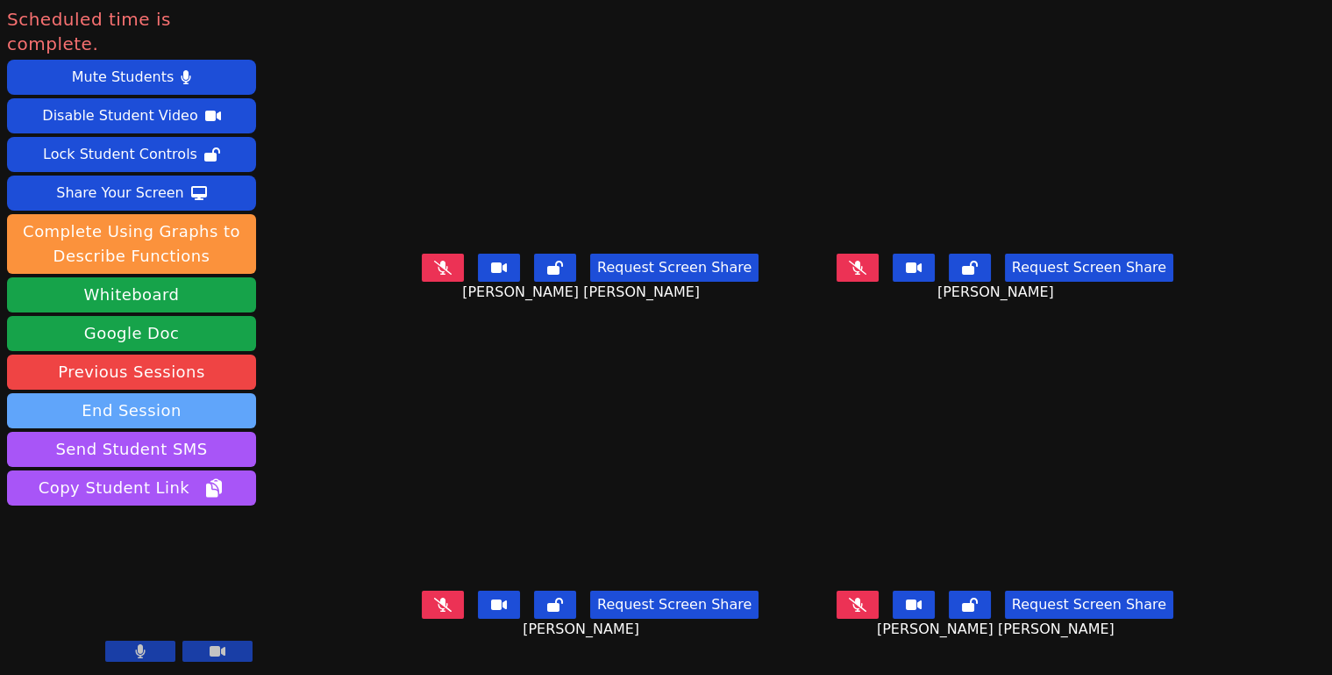
click at [175, 393] on button "End Session" at bounding box center [131, 410] width 249 height 35
